Goal: Task Accomplishment & Management: Manage account settings

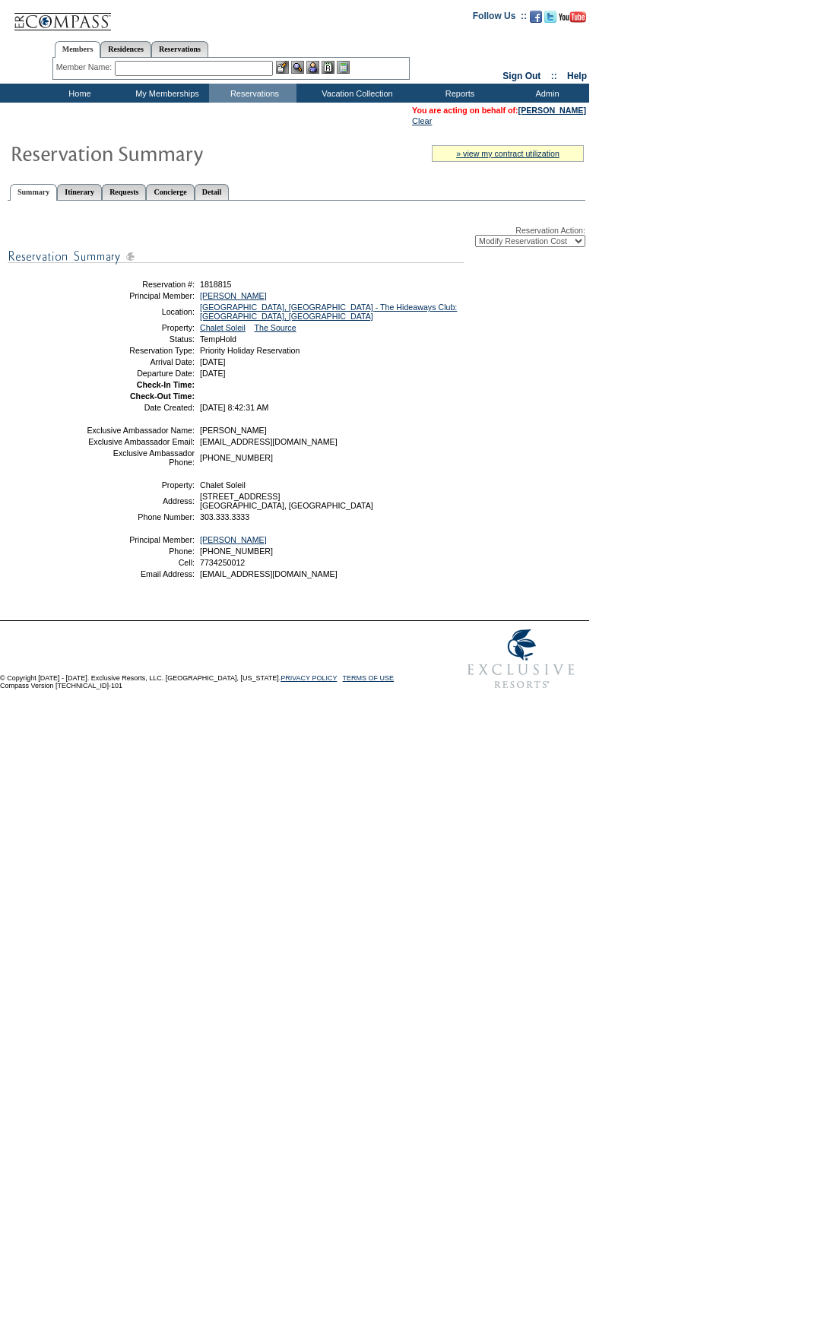
select select "ChangeCost"
drag, startPoint x: 343, startPoint y: 418, endPoint x: 126, endPoint y: 295, distance: 249.3
click at [126, 295] on div "Reservation Action: -- Select Action -- Modify Reservation Dates Modify Reserva…" at bounding box center [297, 409] width 578 height 400
click at [484, 459] on div "Reservation Action: -- Select Action -- Modify Reservation Dates Modify Reserva…" at bounding box center [297, 409] width 578 height 400
drag, startPoint x: 324, startPoint y: 416, endPoint x: 110, endPoint y: 278, distance: 254.1
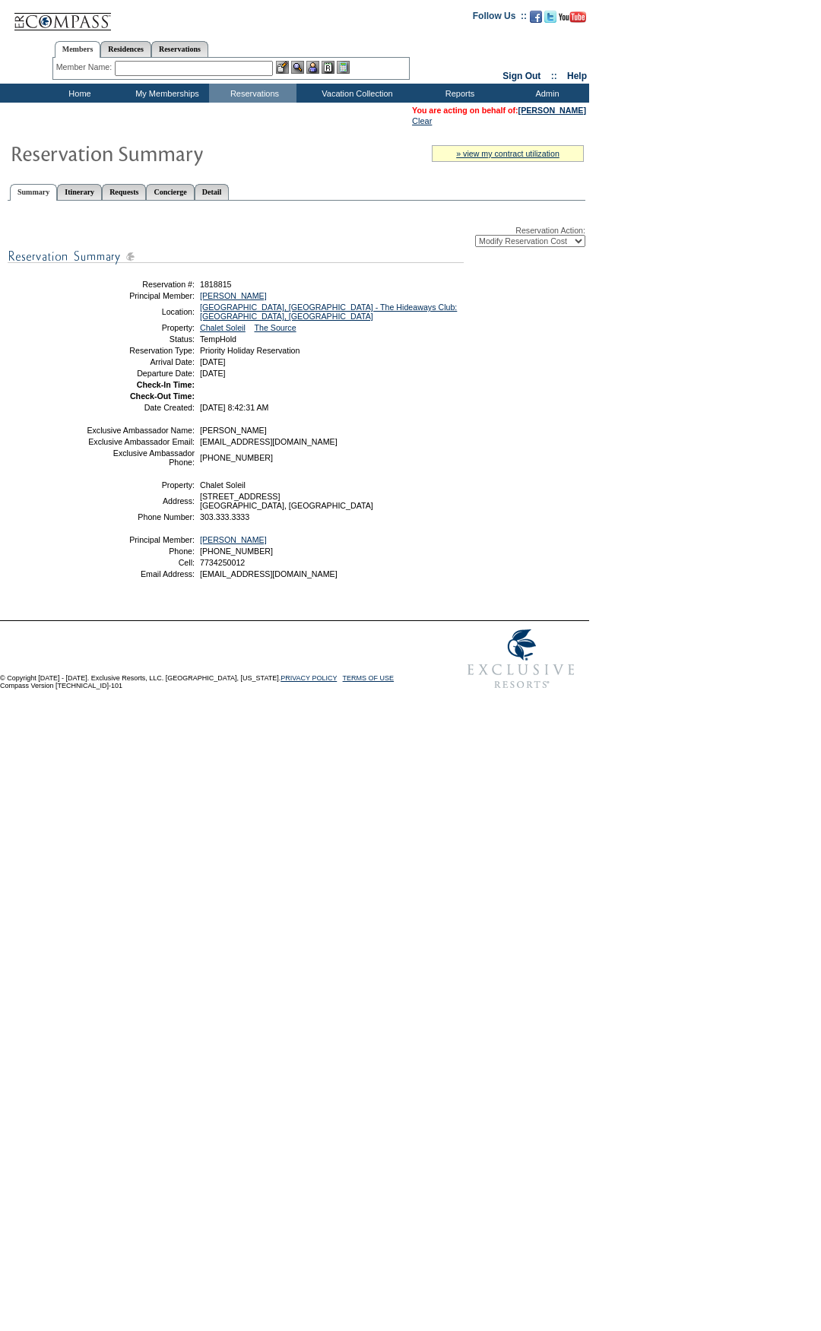
click at [88, 269] on div "Reservation Action: -- Select Action -- Modify Reservation Dates Modify Reserva…" at bounding box center [297, 409] width 578 height 400
click at [505, 423] on div "Reservation Action: -- Select Action -- Modify Reservation Dates Modify Reserva…" at bounding box center [297, 409] width 578 height 400
drag, startPoint x: 327, startPoint y: 417, endPoint x: 444, endPoint y: 399, distance: 118.5
click at [116, 280] on table "Reservation #: 1818815 Principal Member: [PERSON_NAME] Location: [GEOGRAPHIC_DA…" at bounding box center [274, 344] width 380 height 139
click at [449, 401] on td at bounding box center [329, 396] width 265 height 9
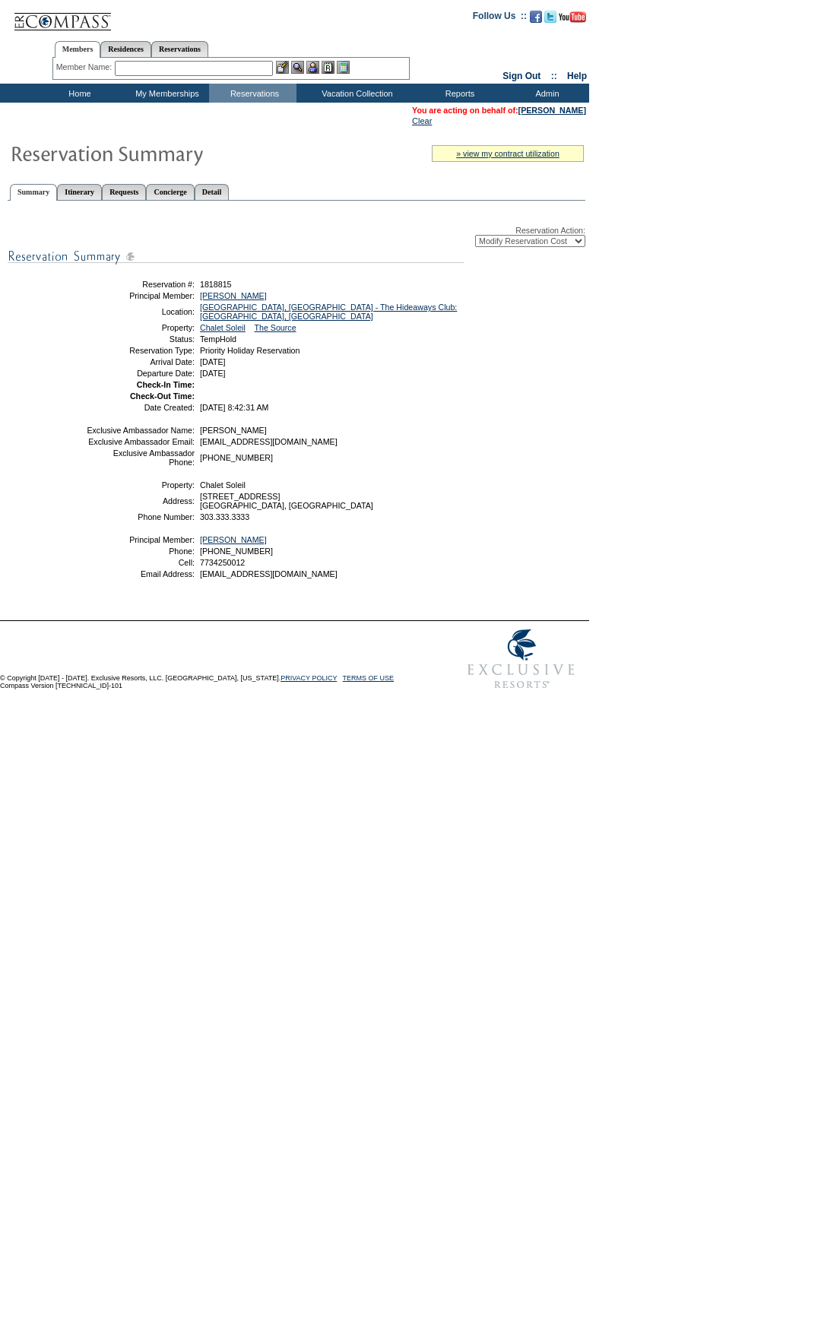
drag, startPoint x: 398, startPoint y: 414, endPoint x: 436, endPoint y: 373, distance: 56.0
click at [64, 297] on div "Reservation Action: -- Select Action -- Modify Reservation Dates Modify Reserva…" at bounding box center [297, 409] width 578 height 400
click at [436, 373] on td "[DATE]" at bounding box center [329, 373] width 265 height 9
drag, startPoint x: 395, startPoint y: 412, endPoint x: 100, endPoint y: 303, distance: 313.7
click at [100, 303] on tbody "Reservation #: 1818815 Principal Member: [PERSON_NAME] Location: [GEOGRAPHIC_DA…" at bounding box center [274, 345] width 376 height 135
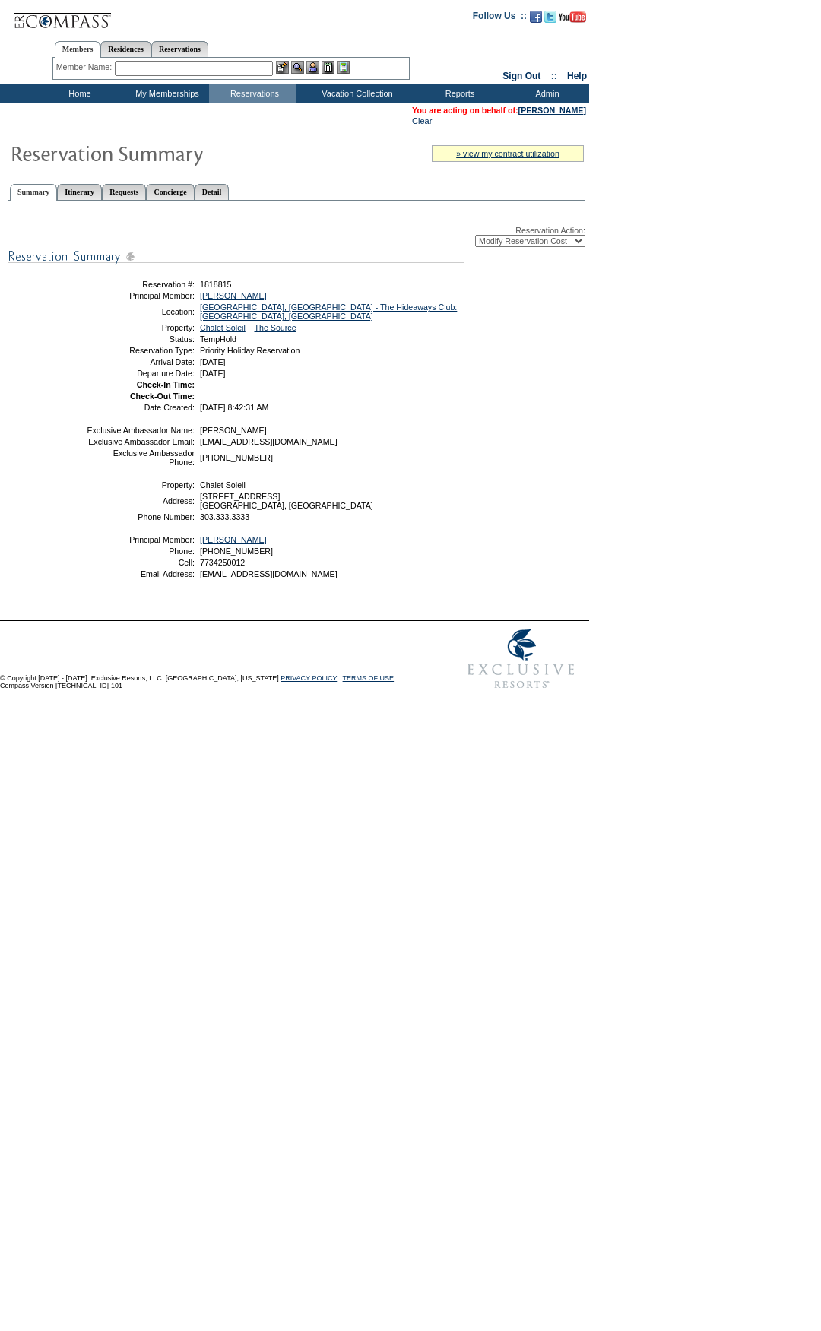
click at [495, 343] on div "Reservation Action: -- Select Action -- Modify Reservation Dates Modify Reserva…" at bounding box center [297, 409] width 578 height 400
drag, startPoint x: 456, startPoint y: 417, endPoint x: 94, endPoint y: 294, distance: 382.1
click at [94, 294] on table "Reservation #: 1818815 Principal Member: [PERSON_NAME] Location: [GEOGRAPHIC_DA…" at bounding box center [274, 344] width 380 height 139
click at [566, 384] on div "Reservation Action: -- Select Action -- Modify Reservation Dates Modify Reserva…" at bounding box center [297, 409] width 578 height 400
drag, startPoint x: 429, startPoint y: 417, endPoint x: 135, endPoint y: 290, distance: 320.5
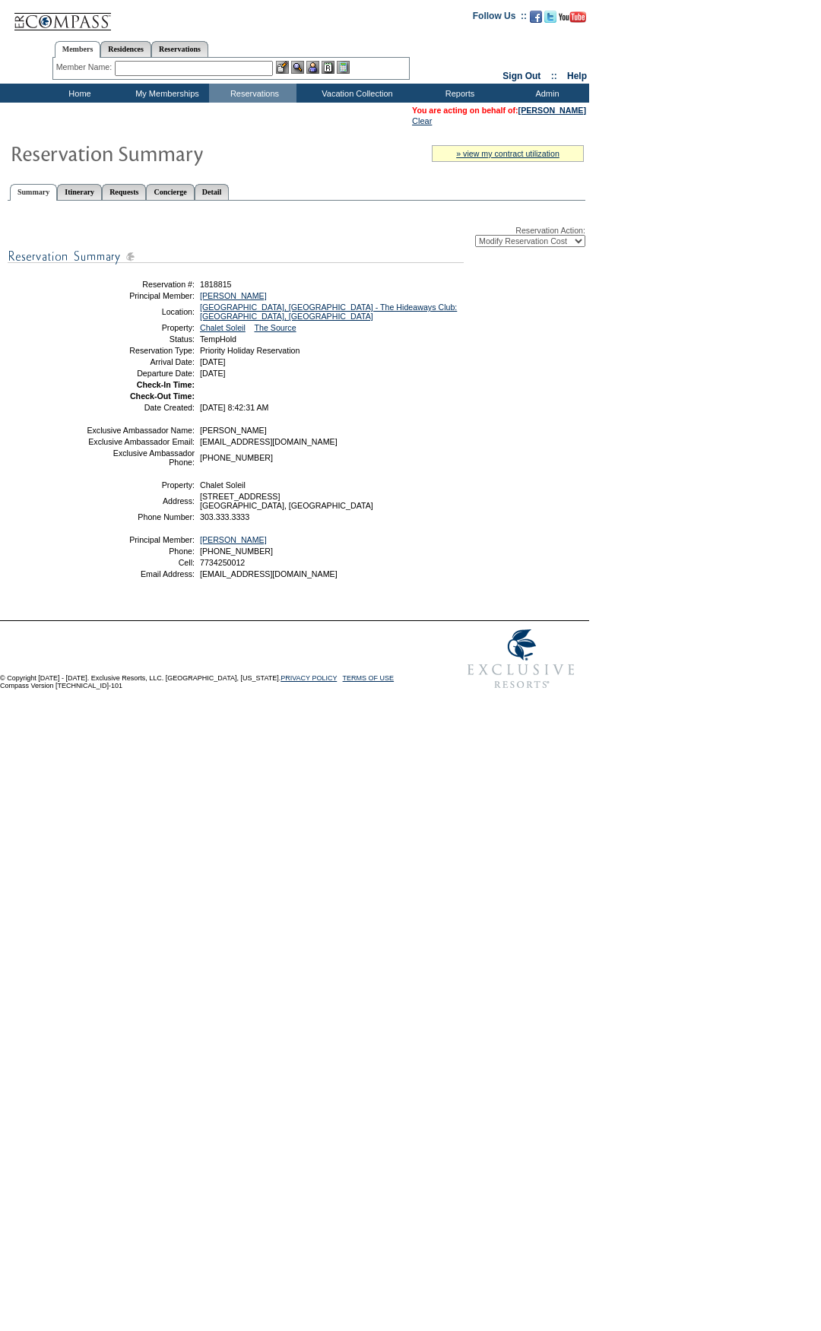
click at [135, 290] on table "Reservation #: 1818815 Principal Member: [PERSON_NAME] Location: [GEOGRAPHIC_DA…" at bounding box center [274, 344] width 380 height 139
click at [523, 435] on div "Reservation Action: -- Select Action -- Modify Reservation Dates Modify Reserva…" at bounding box center [297, 409] width 578 height 400
drag, startPoint x: 459, startPoint y: 416, endPoint x: 148, endPoint y: 295, distance: 334.4
click at [148, 295] on table "Reservation #: 1818815 Principal Member: [PERSON_NAME] Location: [GEOGRAPHIC_DA…" at bounding box center [274, 344] width 380 height 139
click at [570, 405] on div "Reservation Action: -- Select Action -- Modify Reservation Dates Modify Reserva…" at bounding box center [297, 409] width 578 height 400
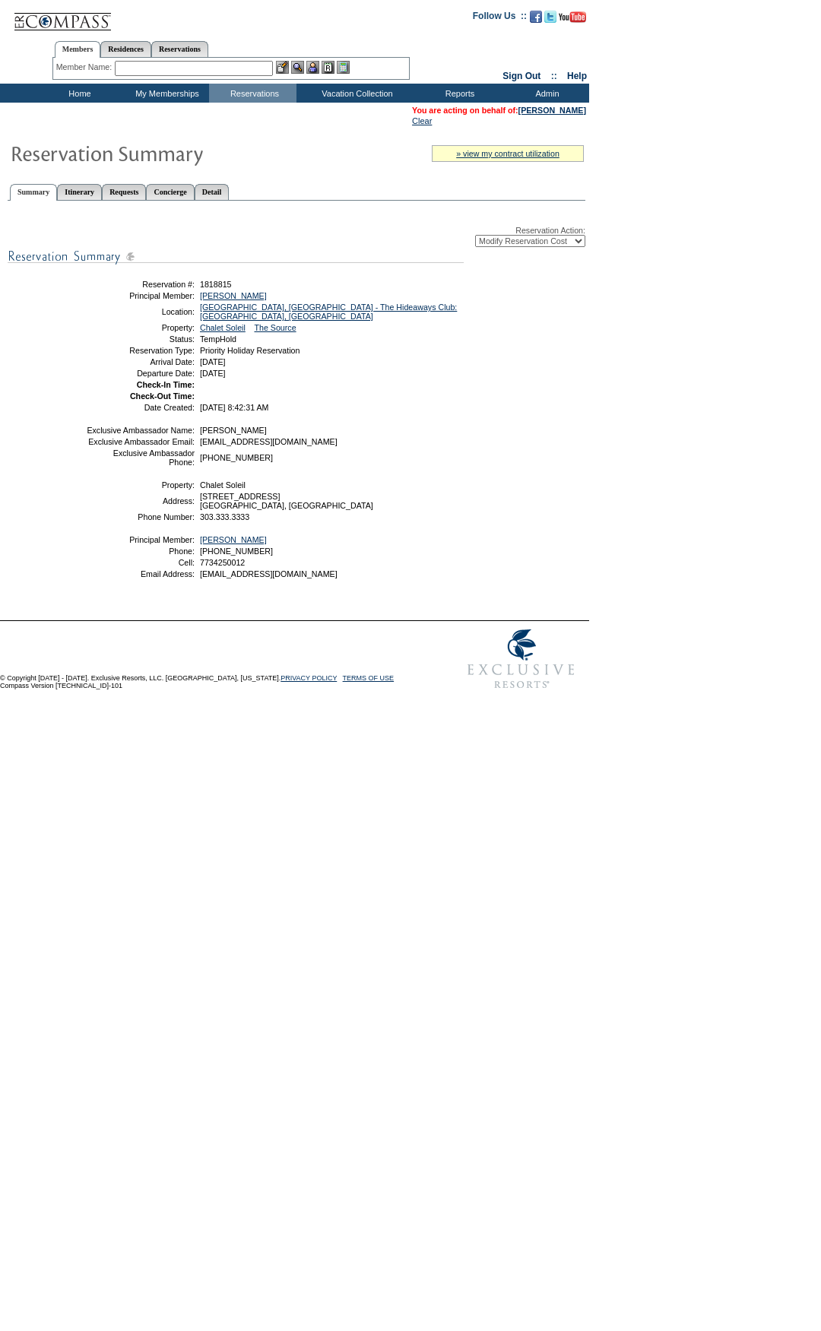
drag, startPoint x: 328, startPoint y: 414, endPoint x: 80, endPoint y: 283, distance: 280.9
click at [65, 274] on div "Reservation Action: -- Select Action -- Modify Reservation Dates Modify Reserva…" at bounding box center [297, 409] width 578 height 400
click at [554, 379] on div "Reservation Action: -- Select Action -- Modify Reservation Dates Modify Reserva…" at bounding box center [297, 409] width 578 height 400
drag, startPoint x: 443, startPoint y: 412, endPoint x: 519, endPoint y: 380, distance: 82.5
click at [87, 262] on div "Reservation Action: -- Select Action -- Modify Reservation Dates Modify Reserva…" at bounding box center [297, 409] width 578 height 400
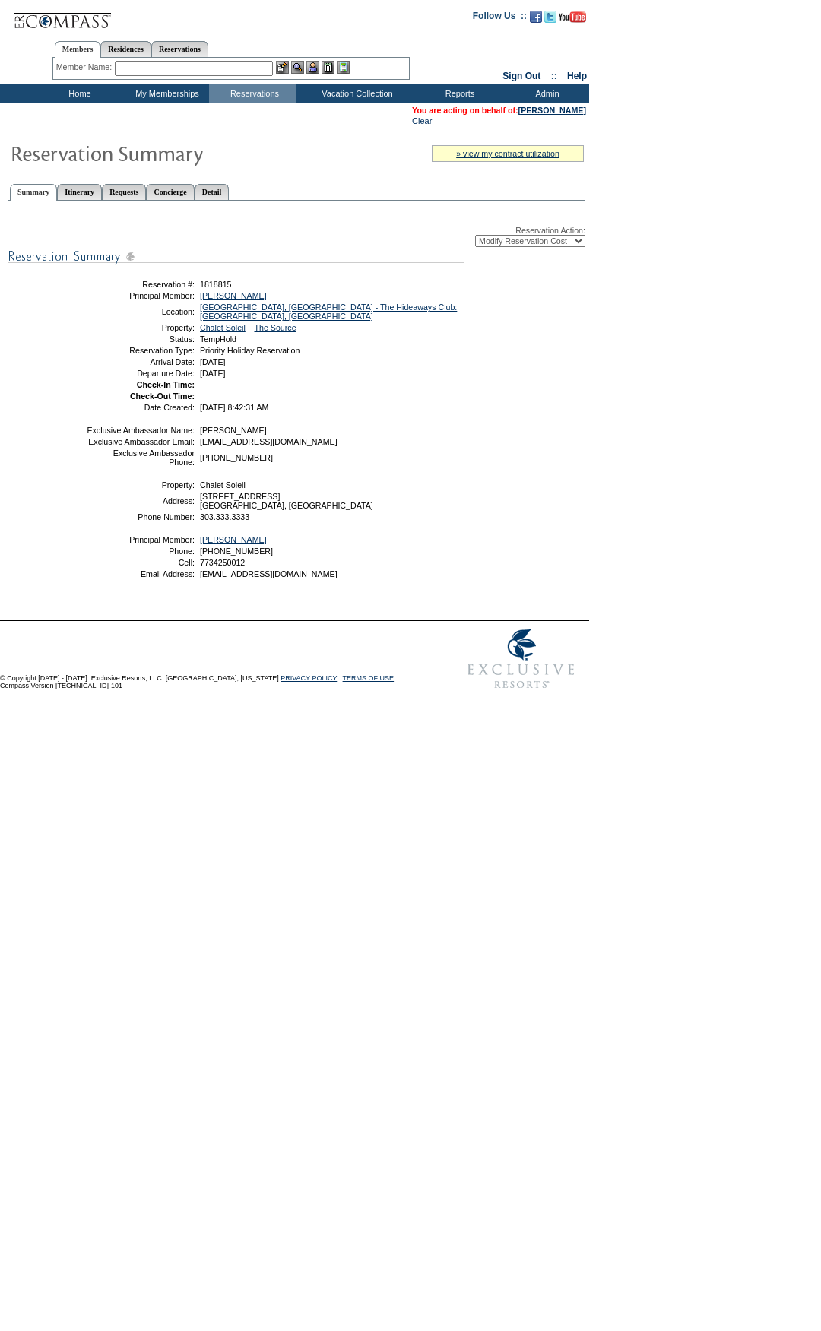
click at [571, 378] on div "Reservation Action: -- Select Action -- Modify Reservation Dates Modify Reserva…" at bounding box center [297, 409] width 578 height 400
click at [290, 312] on link "[GEOGRAPHIC_DATA], [GEOGRAPHIC_DATA] - The Hideaways Club: [GEOGRAPHIC_DATA], […" at bounding box center [328, 312] width 257 height 18
